Goal: Task Accomplishment & Management: Manage account settings

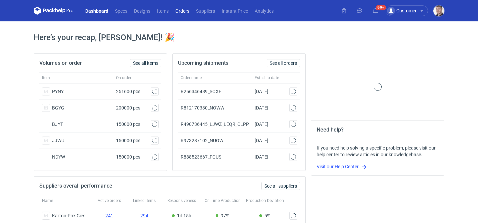
click at [177, 10] on link "Orders" at bounding box center [182, 11] width 21 height 8
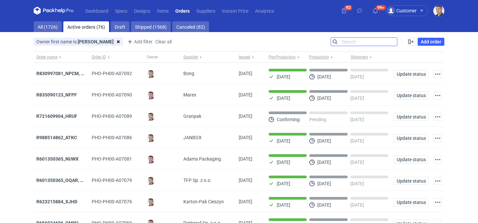
click at [390, 41] on input "Search" at bounding box center [364, 42] width 66 height 8
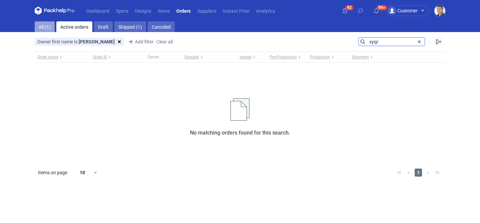
type input "xyqr"
click at [39, 28] on link "All (1)" at bounding box center [45, 26] width 20 height 11
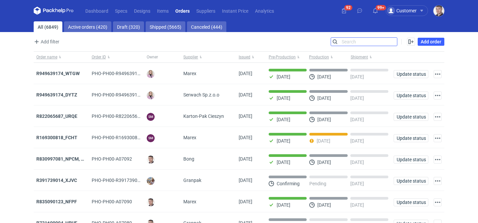
click at [352, 39] on input "Search" at bounding box center [364, 42] width 66 height 8
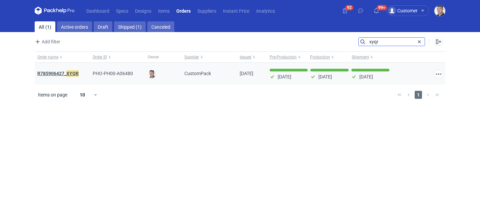
type input "xyqr"
click at [72, 72] on em "XYQR" at bounding box center [72, 73] width 12 height 7
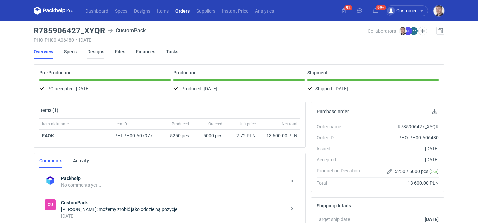
click at [98, 50] on link "Designs" at bounding box center [95, 51] width 17 height 15
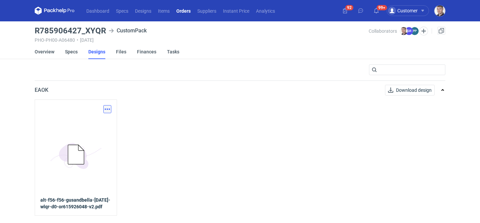
click at [109, 110] on button "button" at bounding box center [107, 109] width 8 height 8
click at [98, 120] on link "Download design part" at bounding box center [77, 123] width 61 height 11
drag, startPoint x: 36, startPoint y: 30, endPoint x: 104, endPoint y: 29, distance: 67.4
click at [104, 29] on h3 "R785906427_XYQR" at bounding box center [70, 31] width 71 height 8
copy h3 "R785906427_XYQR"
